Goal: Information Seeking & Learning: Find specific page/section

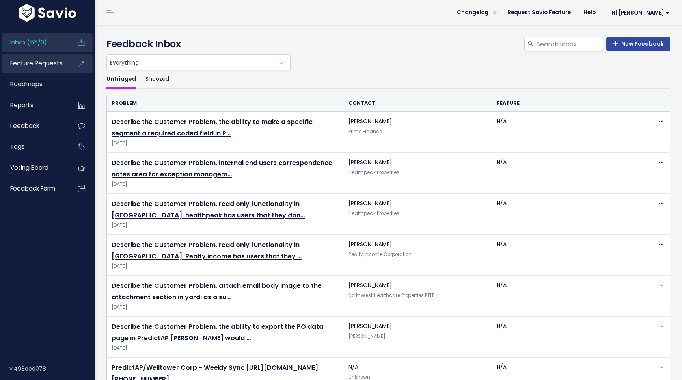
click at [60, 65] on span "Feature Requests" at bounding box center [36, 63] width 52 height 8
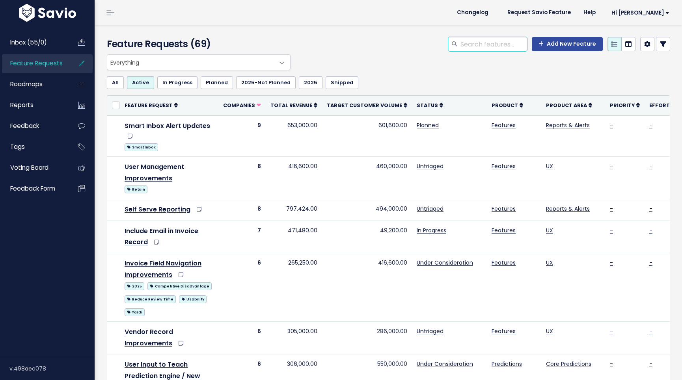
click at [510, 45] on input "search" at bounding box center [493, 44] width 67 height 14
type input "tenant"
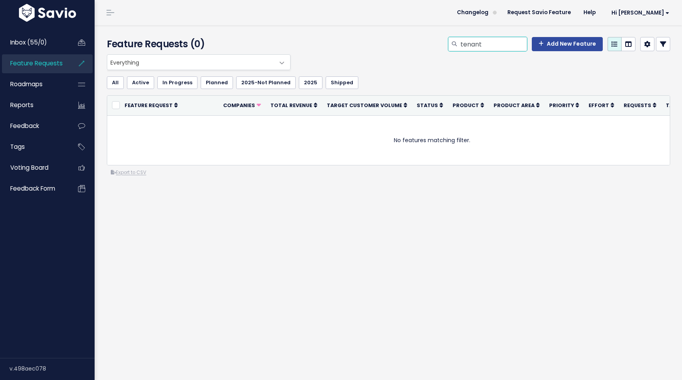
click at [503, 44] on input "tenant" at bounding box center [493, 44] width 67 height 14
type input "resident"
click at [501, 43] on input "resident" at bounding box center [493, 44] width 67 height 14
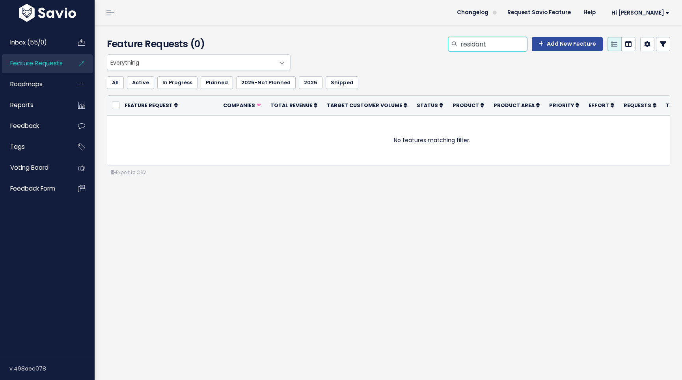
type input "residant"
click at [501, 45] on input "residant" at bounding box center [493, 44] width 67 height 14
type input "code"
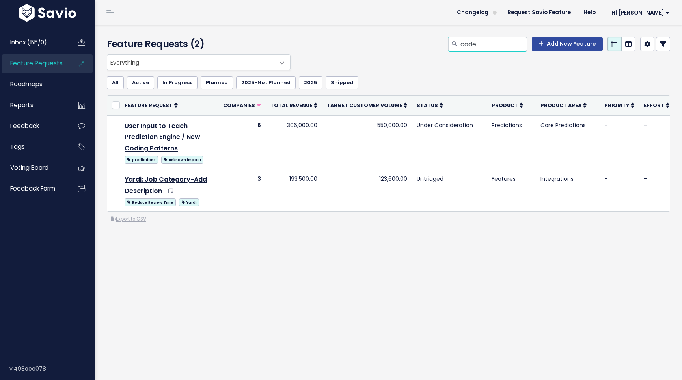
click at [482, 46] on input "code" at bounding box center [493, 44] width 67 height 14
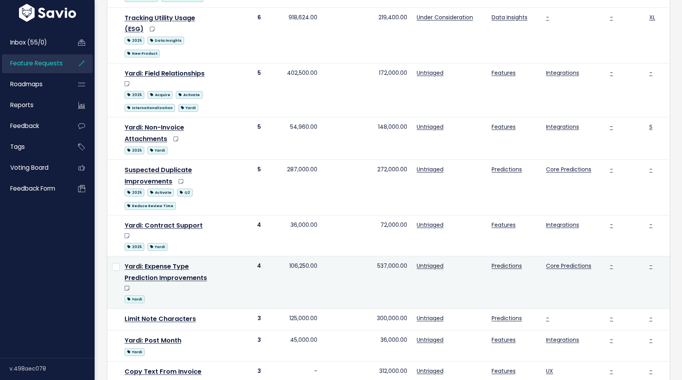
scroll to position [626, 0]
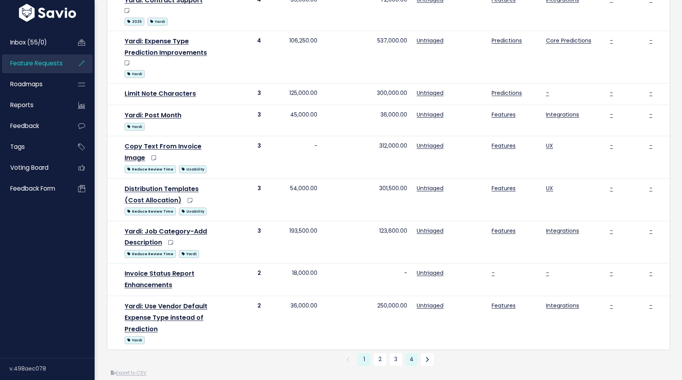
click at [415, 354] on link "4" at bounding box center [411, 360] width 13 height 13
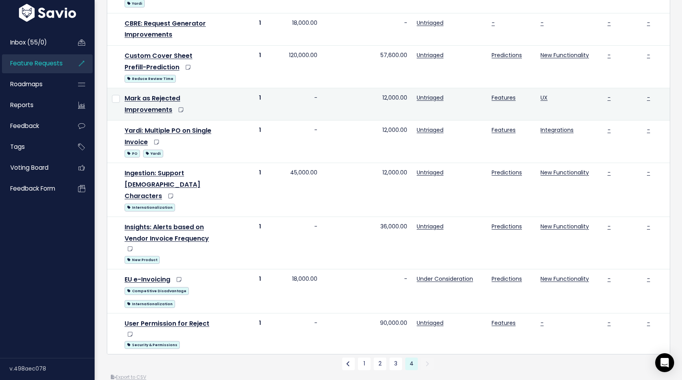
scroll to position [161, 0]
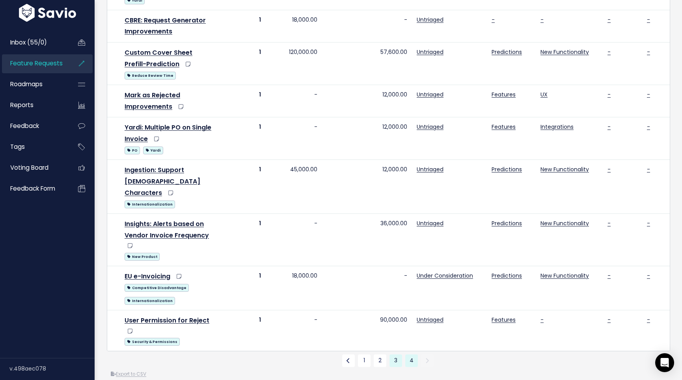
click at [391, 355] on link "3" at bounding box center [395, 361] width 13 height 13
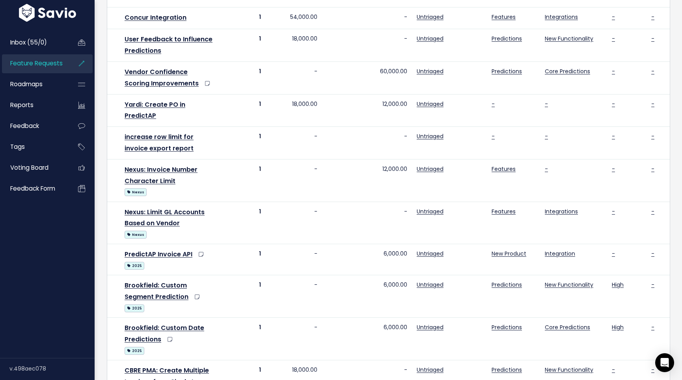
scroll to position [503, 0]
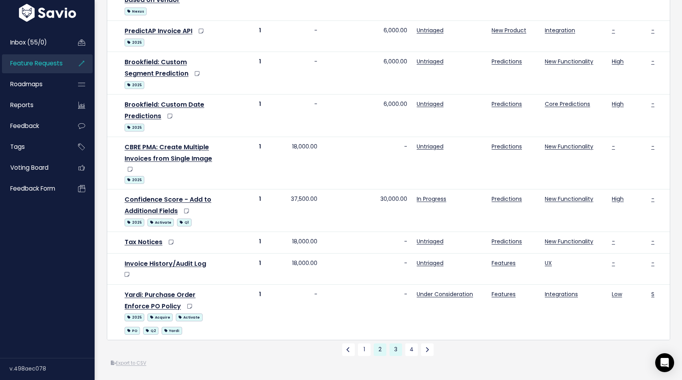
click at [380, 353] on link "2" at bounding box center [380, 350] width 13 height 13
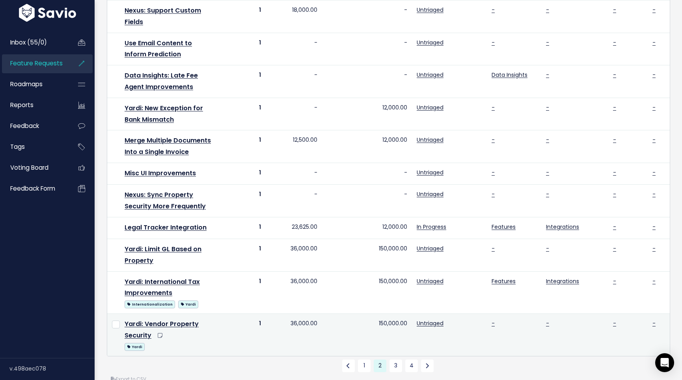
scroll to position [468, 0]
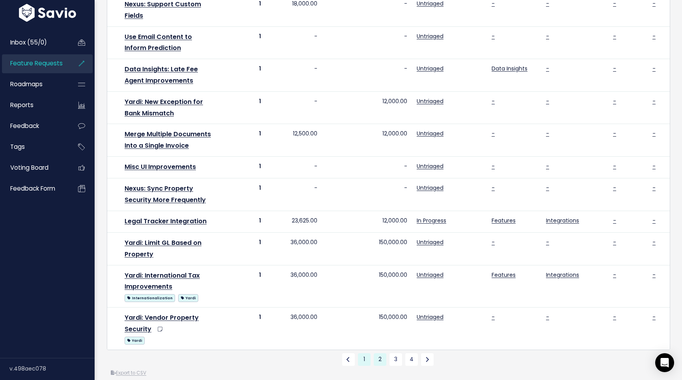
click at [367, 354] on link "1" at bounding box center [364, 360] width 13 height 13
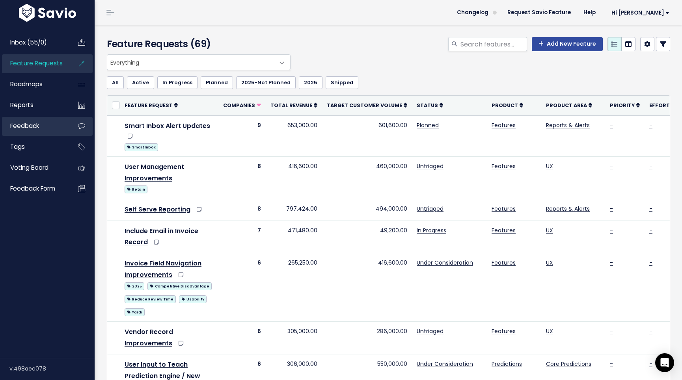
click at [54, 123] on link "Feedback" at bounding box center [33, 126] width 63 height 18
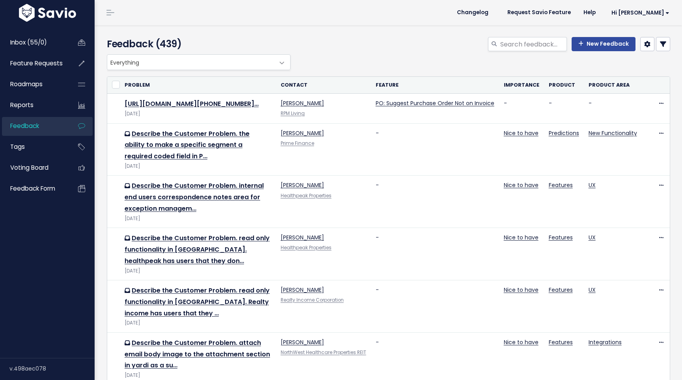
click at [533, 48] on input "search" at bounding box center [532, 44] width 67 height 14
type input "tenant"
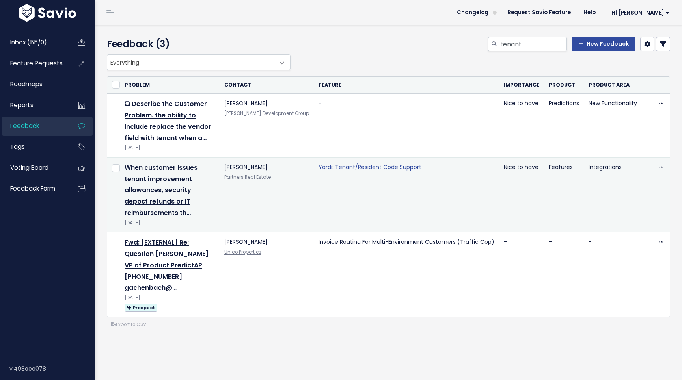
click at [400, 165] on link "Yardi: Tenant/Resident Code Support" at bounding box center [369, 167] width 103 height 8
